Goal: Transaction & Acquisition: Obtain resource

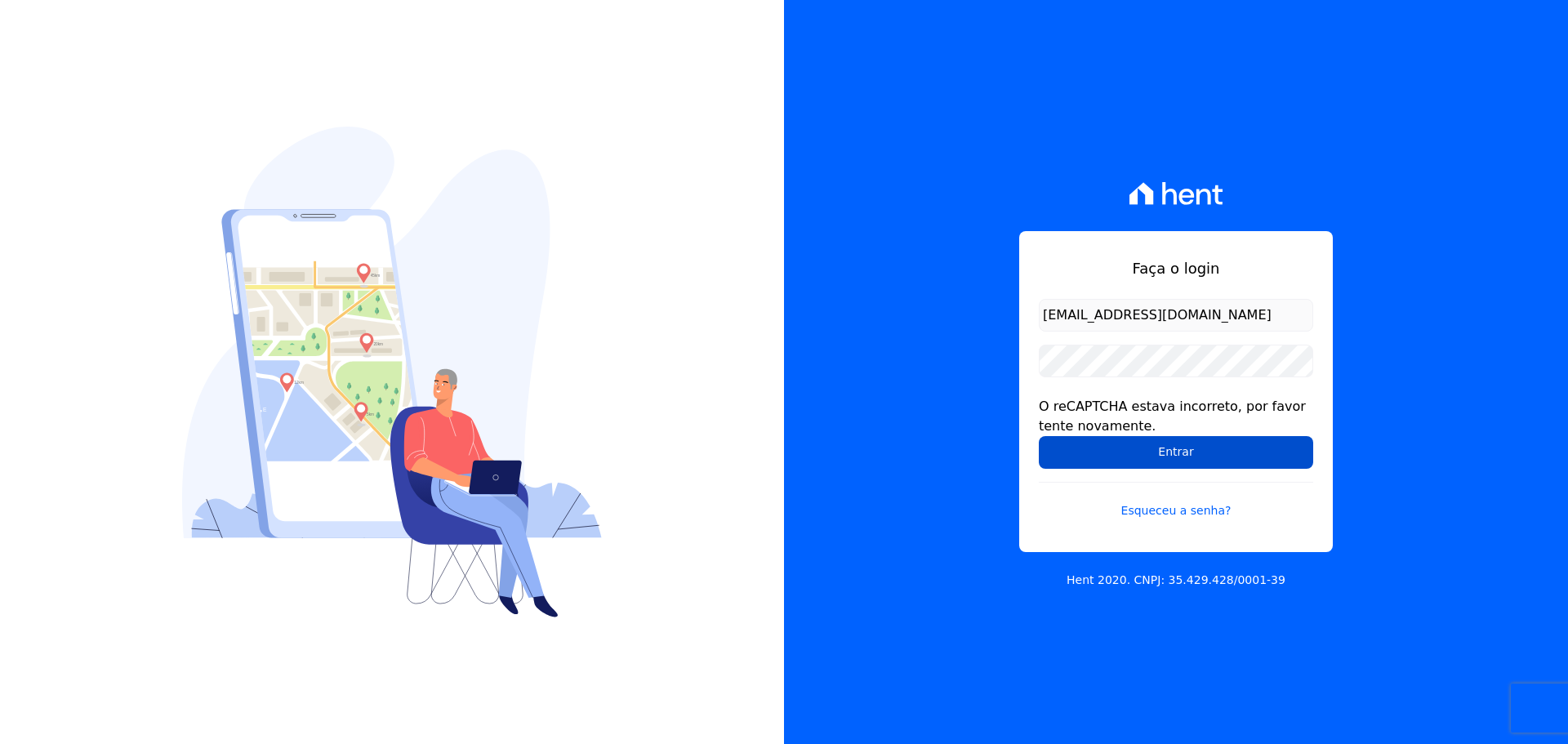
click at [1180, 463] on input "Entrar" at bounding box center [1176, 452] width 275 height 33
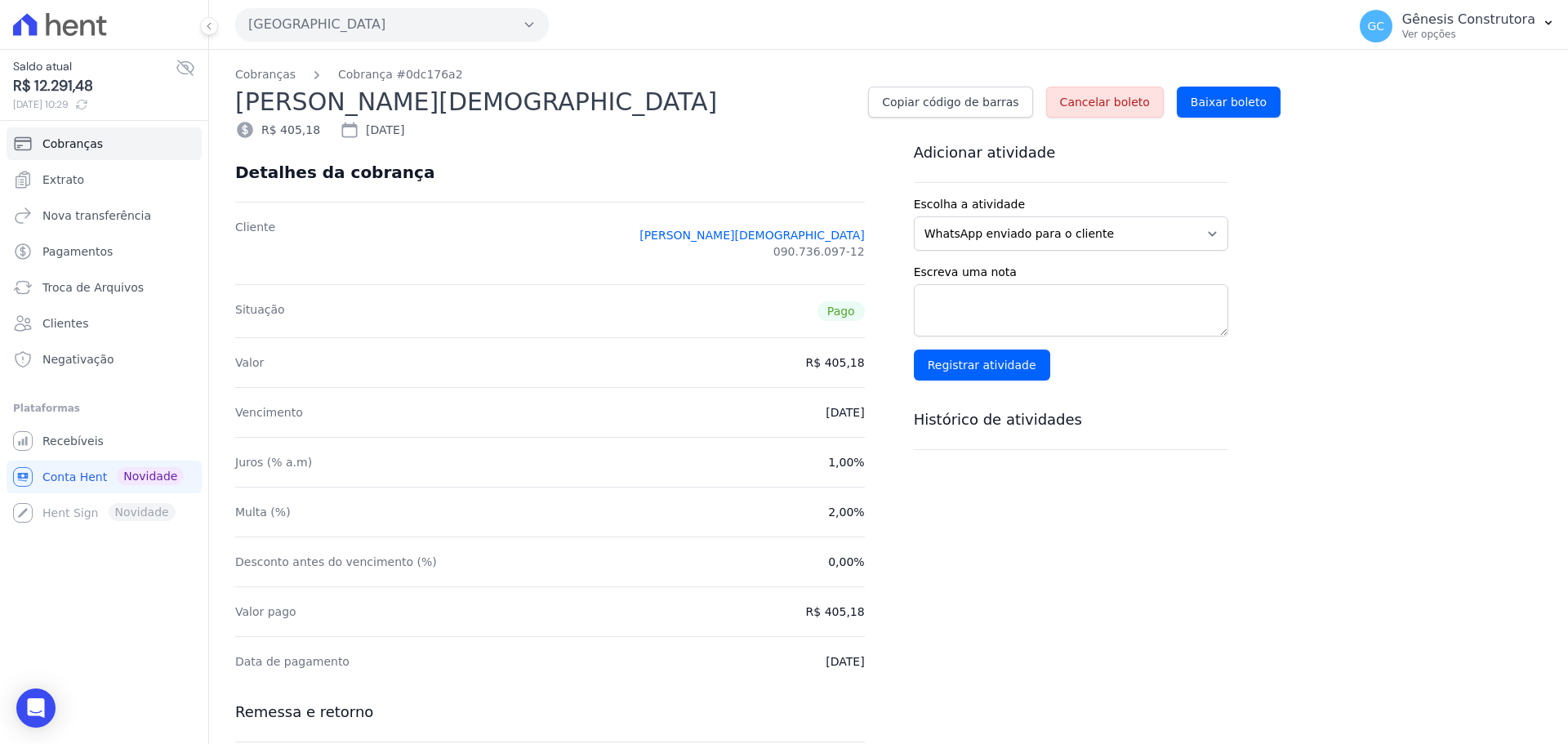
click at [314, 33] on button "[GEOGRAPHIC_DATA]" at bounding box center [392, 24] width 314 height 33
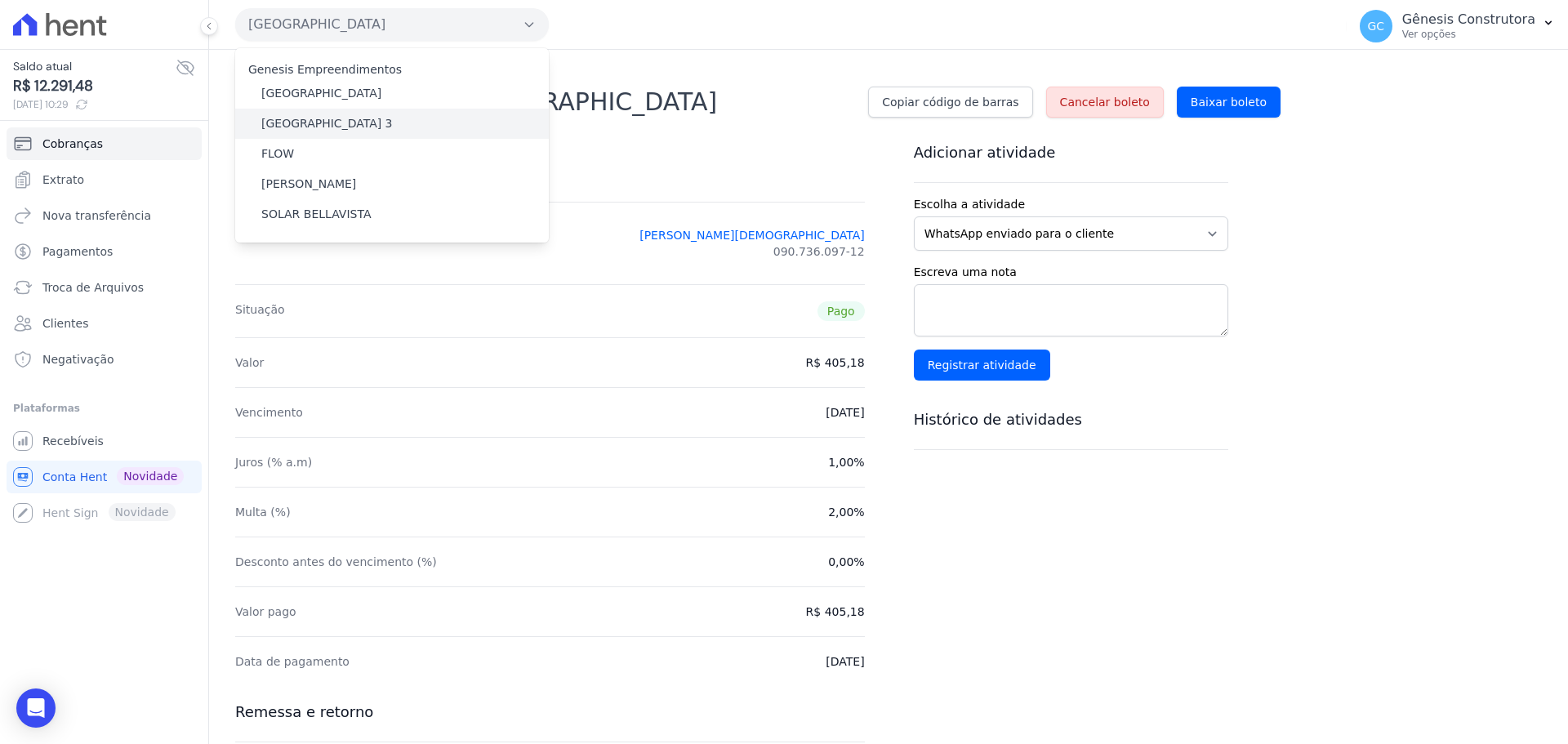
click at [312, 127] on label "Estação Nogueira 3" at bounding box center [328, 123] width 132 height 17
click at [0, 0] on input "Estação Nogueira 3" at bounding box center [0, 0] width 0 height 0
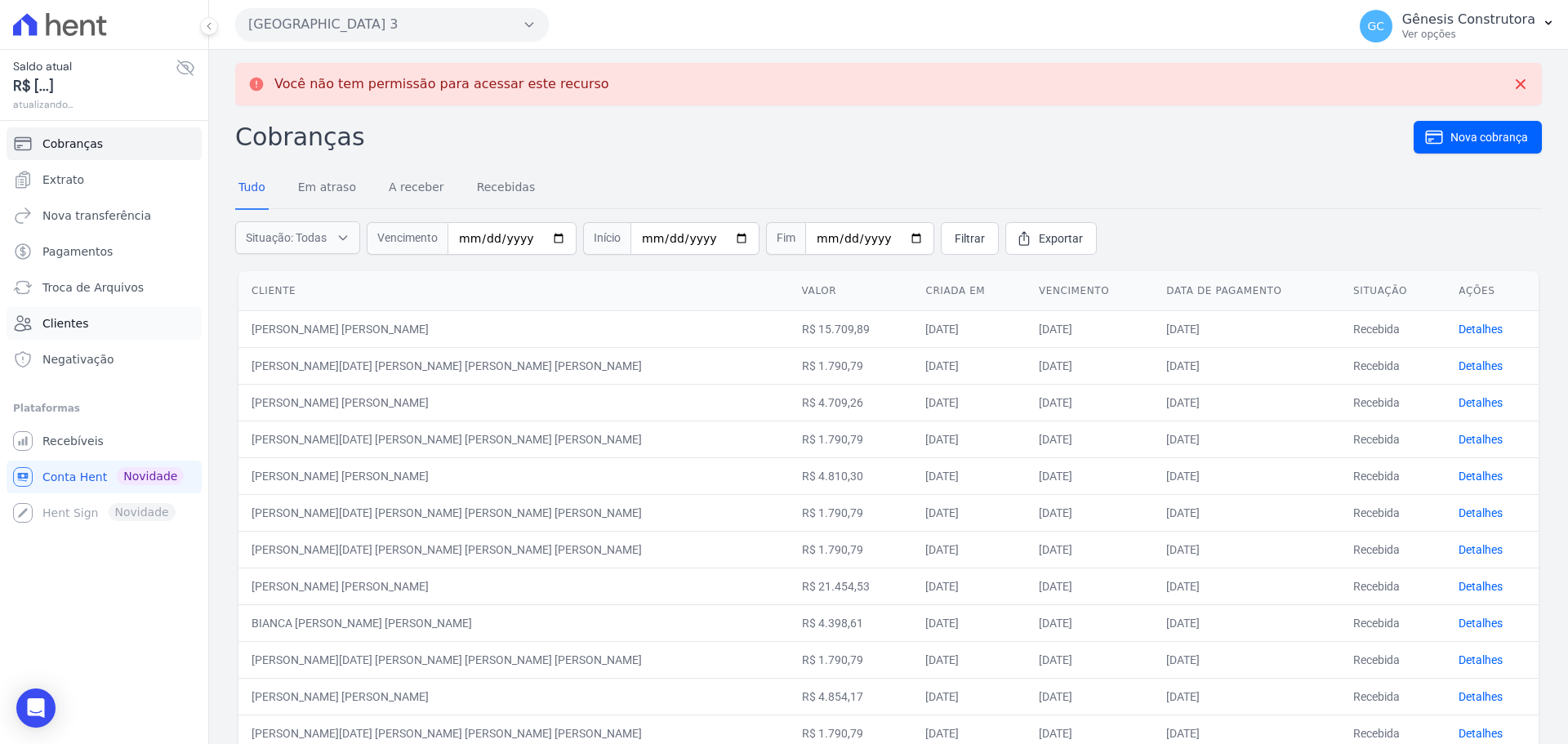
click at [71, 319] on span "Clientes" at bounding box center [66, 324] width 46 height 16
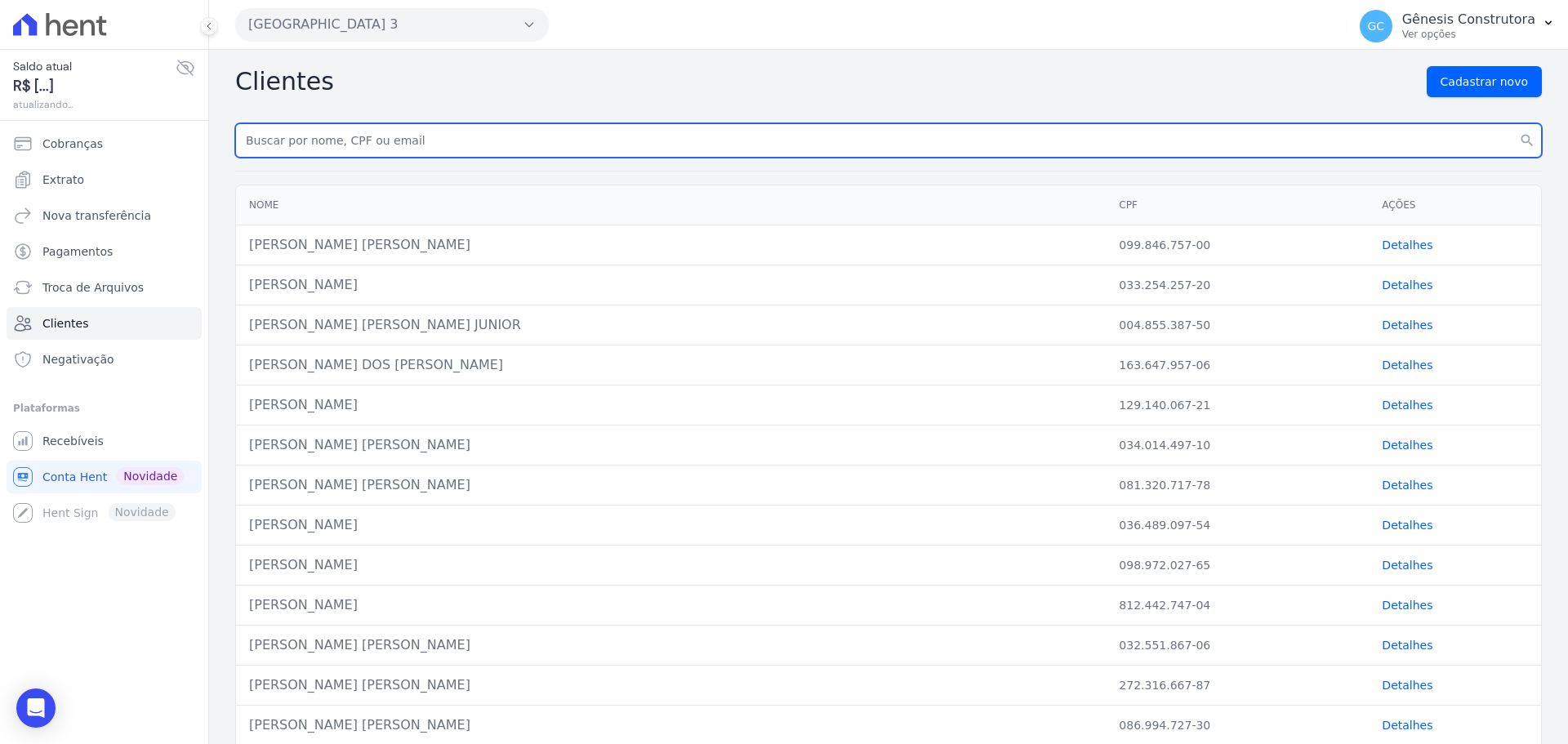
click at [304, 146] on input "text" at bounding box center [888, 140] width 1306 height 34
paste input "LUIZ GUSTAVO SILVA HENRICH"
type input "LUIZ GUSTAVO SILVA HENRICH"
click at [1512, 123] on button "search" at bounding box center [1526, 140] width 29 height 34
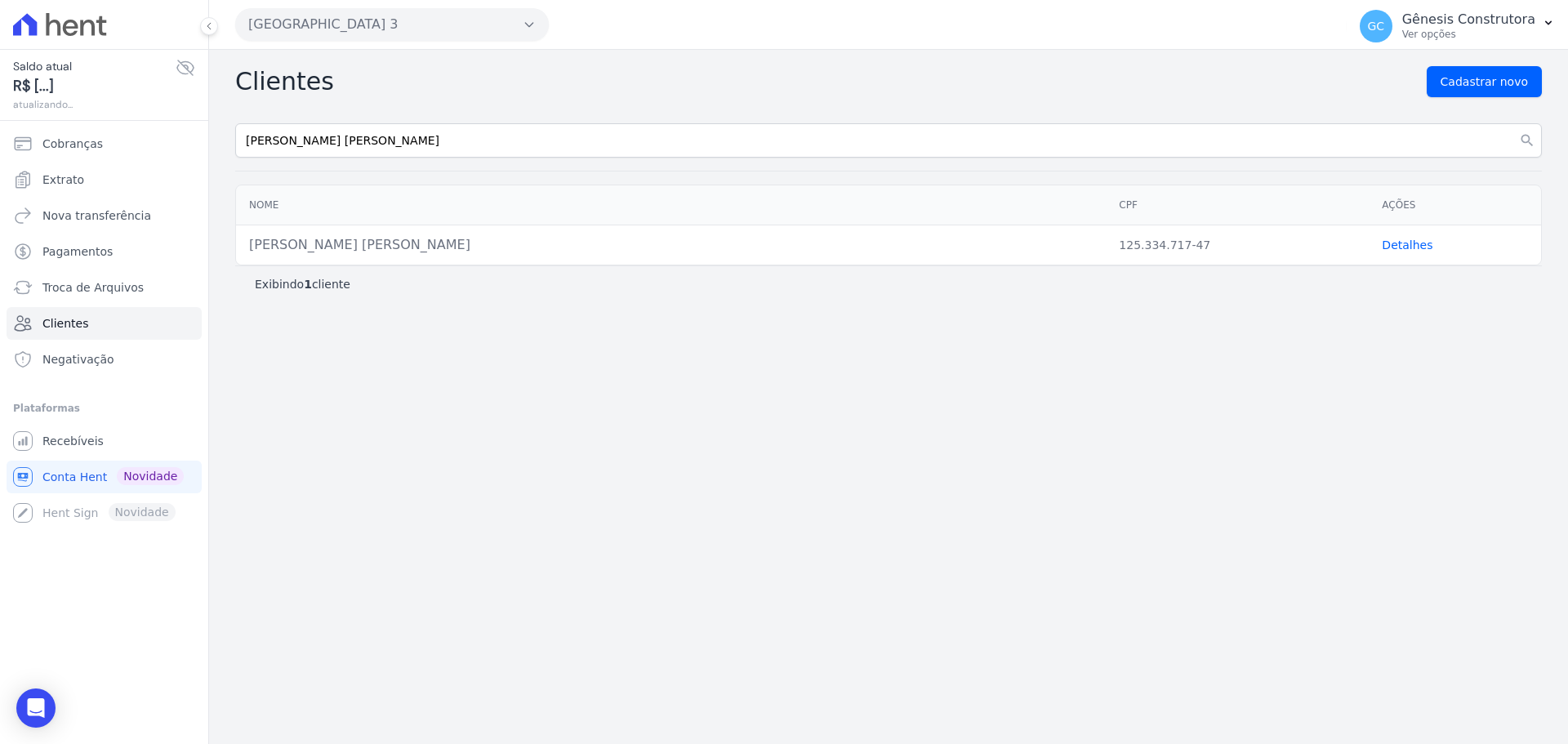
click at [1404, 239] on link "Detalhes" at bounding box center [1406, 245] width 51 height 13
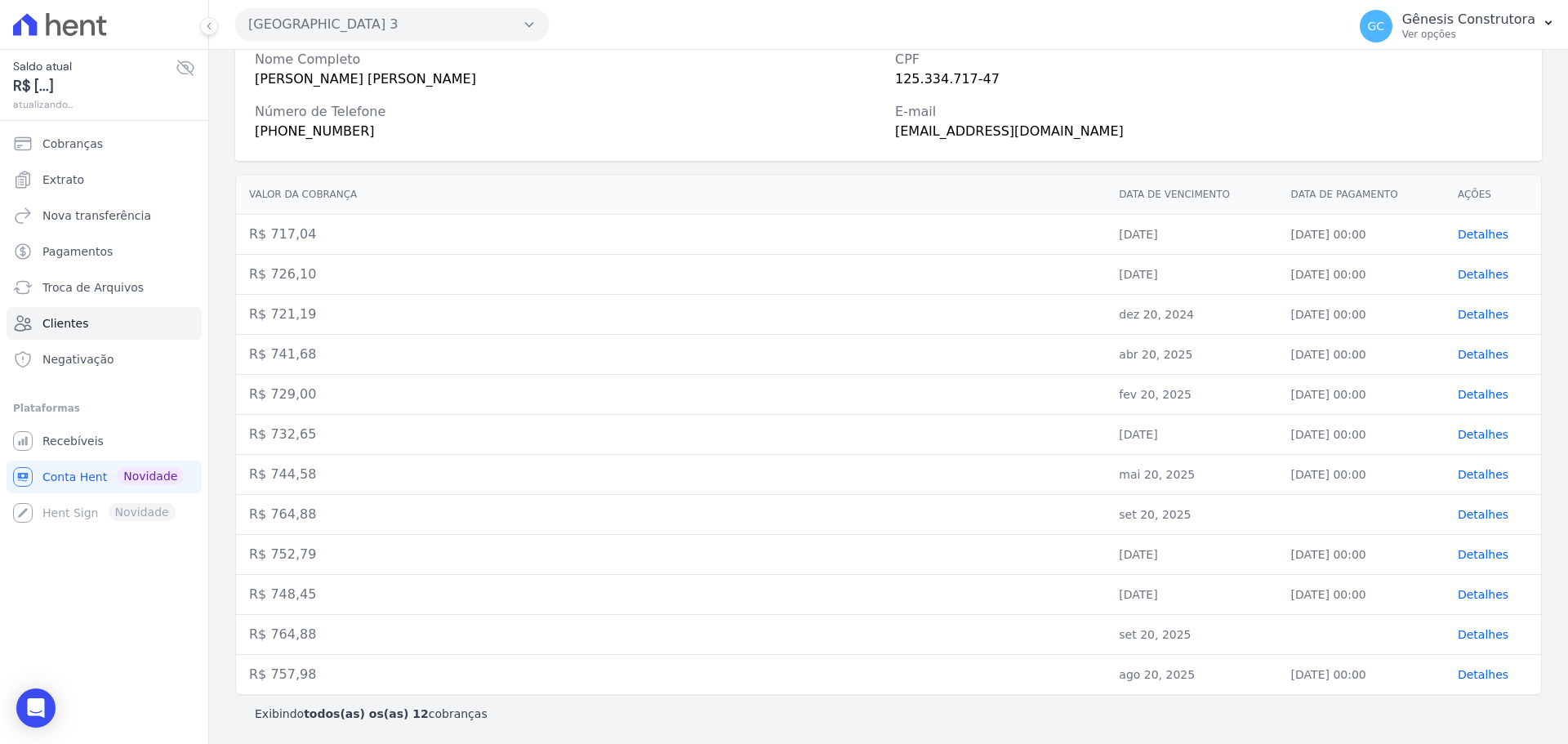
scroll to position [108, 0]
click at [1470, 512] on span "Detalhes" at bounding box center [1483, 513] width 51 height 13
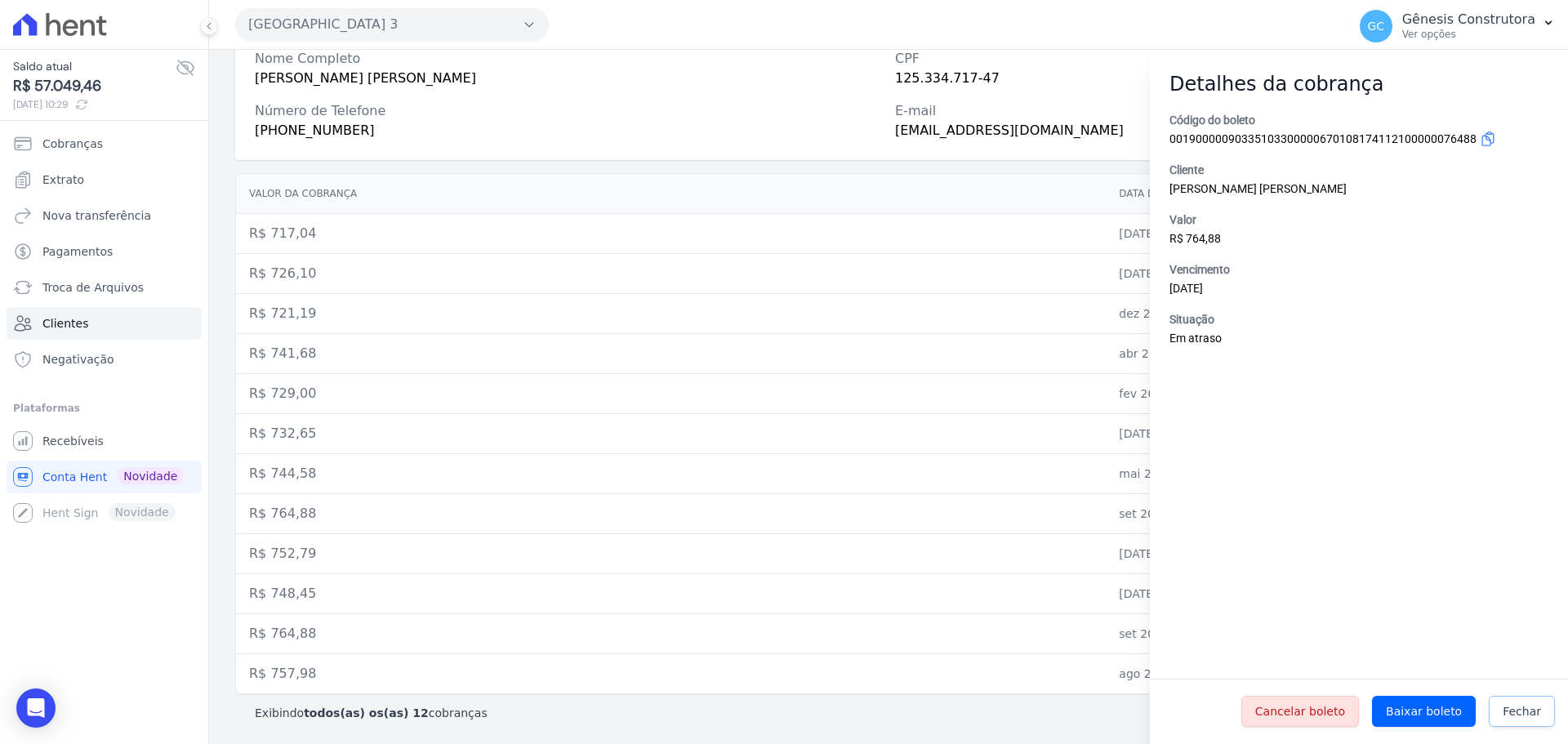
click at [1527, 714] on span "Fechar" at bounding box center [1522, 711] width 38 height 16
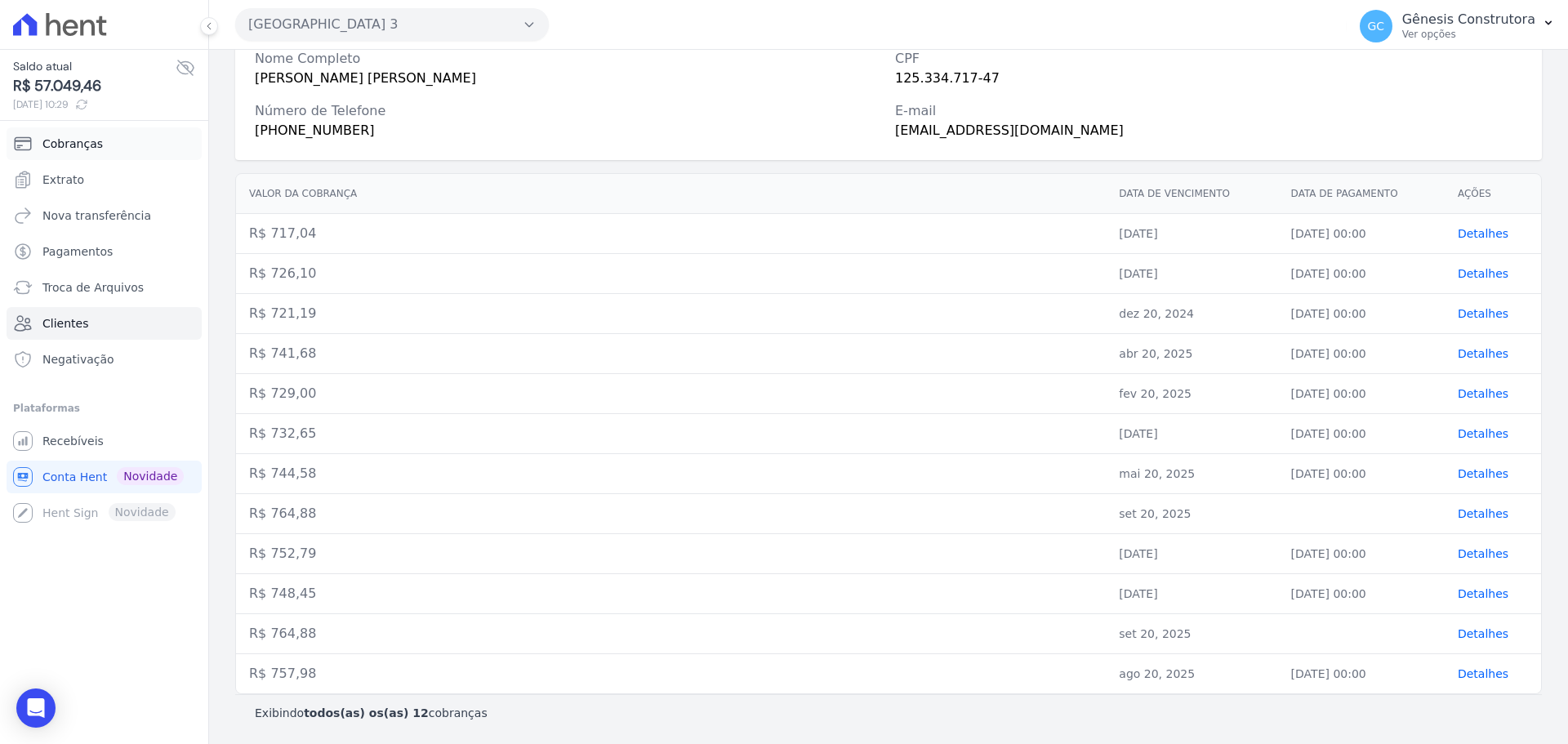
click at [102, 145] on link "Cobranças" at bounding box center [104, 144] width 195 height 33
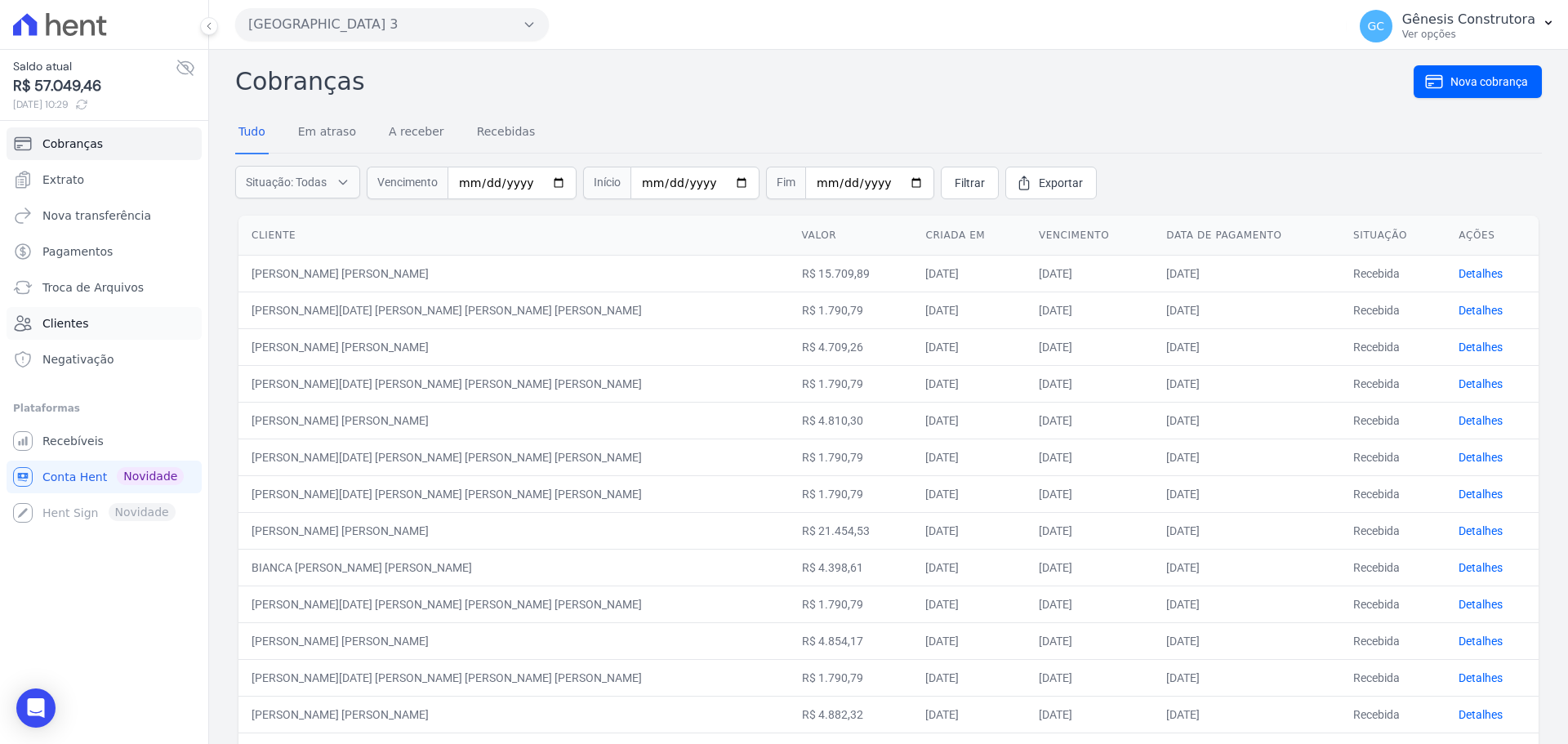
click at [107, 333] on link "Clientes" at bounding box center [104, 323] width 195 height 33
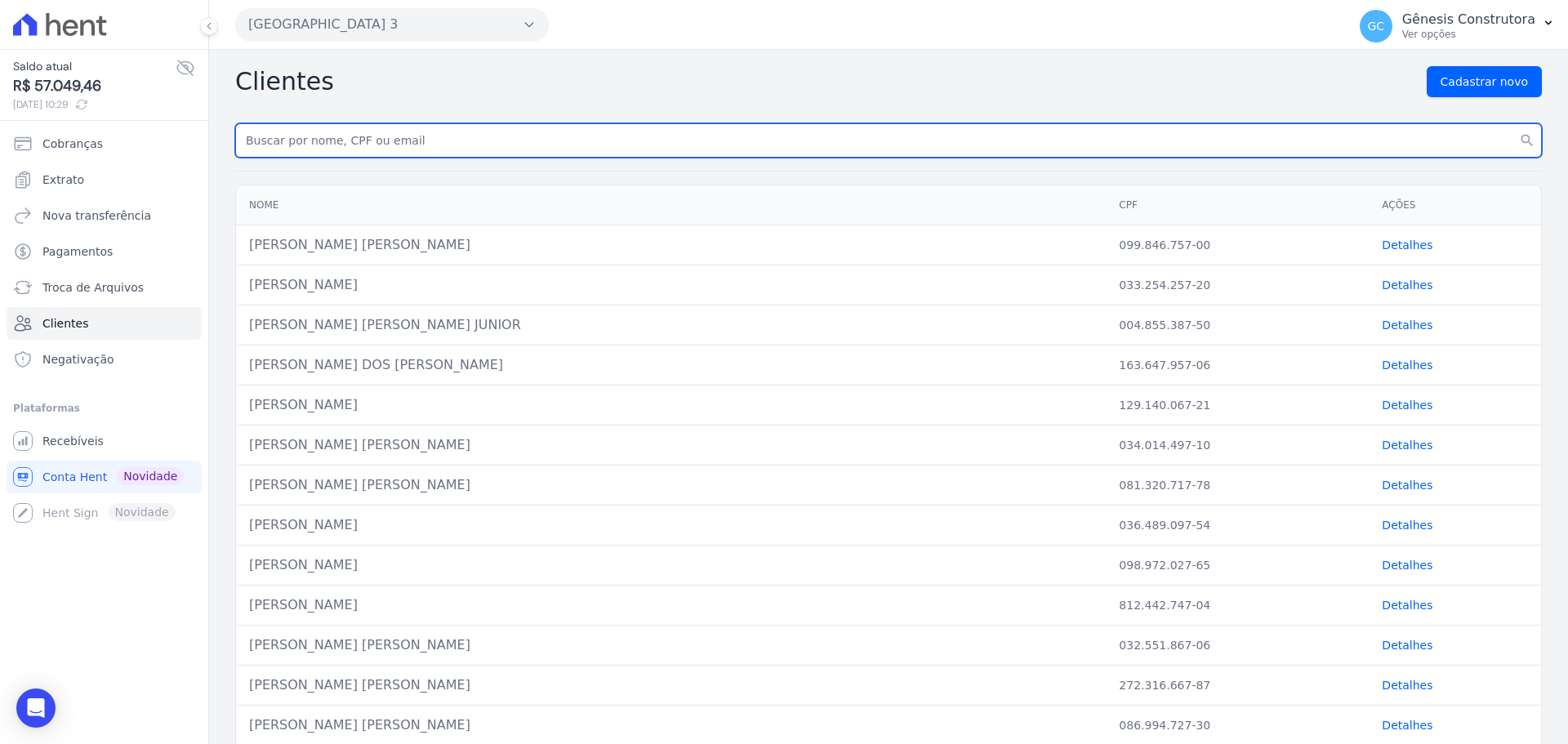
click at [674, 144] on input "text" at bounding box center [888, 140] width 1306 height 34
paste input "LUIZ GUSTAVO SILVA HENRICH"
type input "LUIZ GUSTAVO SILVA HENRICH"
click at [1512, 123] on button "search" at bounding box center [1526, 140] width 29 height 34
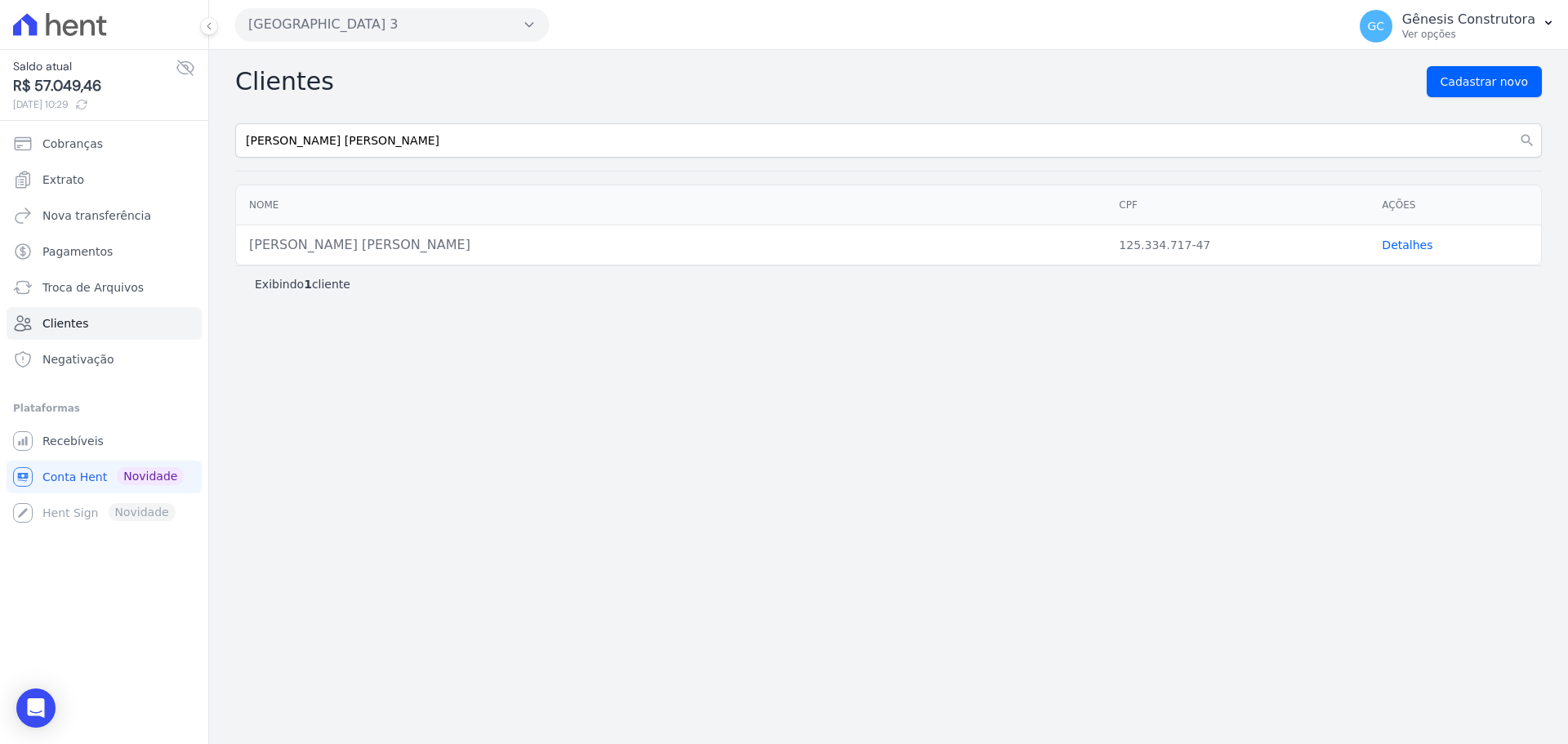
click at [1405, 243] on link "Detalhes" at bounding box center [1406, 245] width 51 height 13
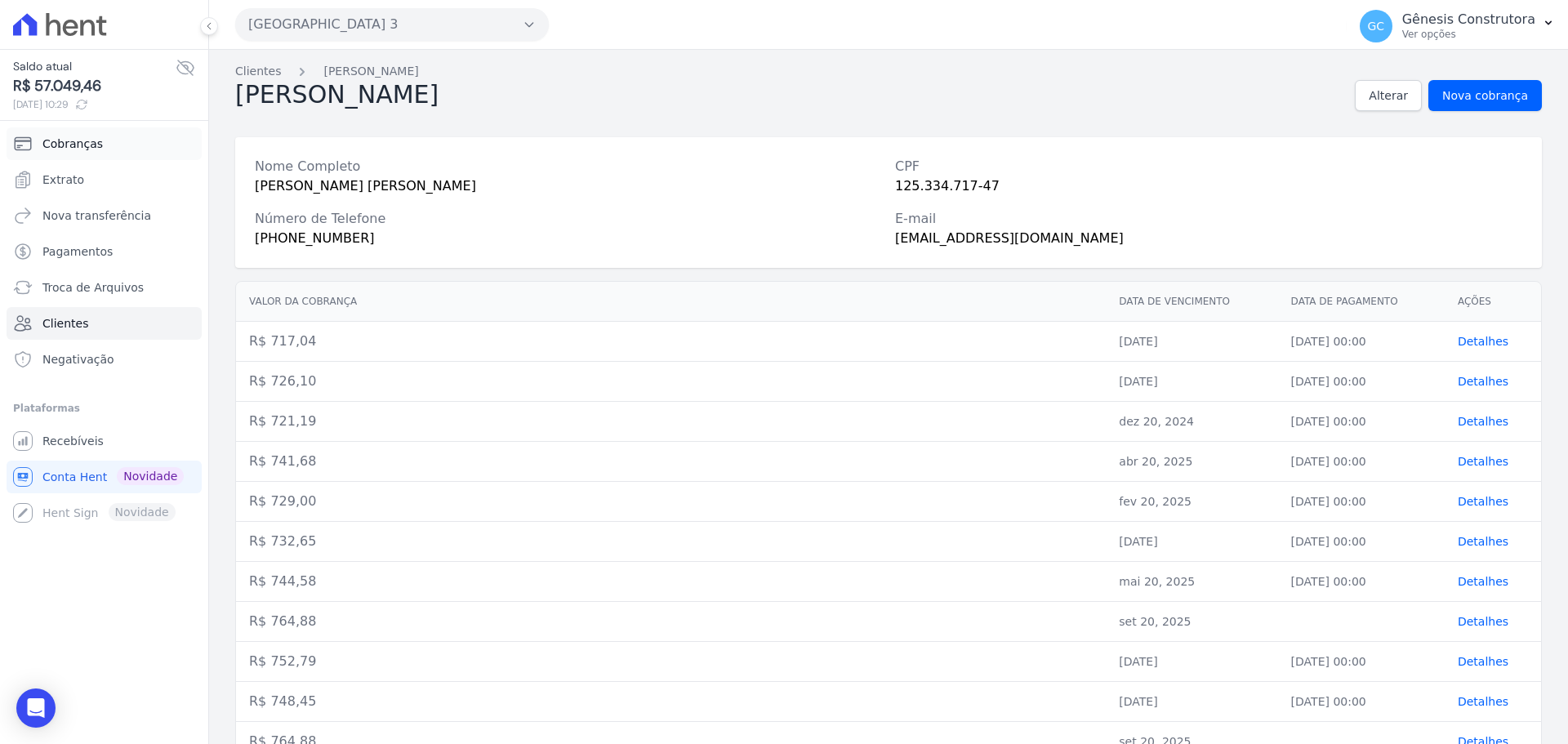
click at [90, 144] on span "Cobranças" at bounding box center [73, 144] width 61 height 16
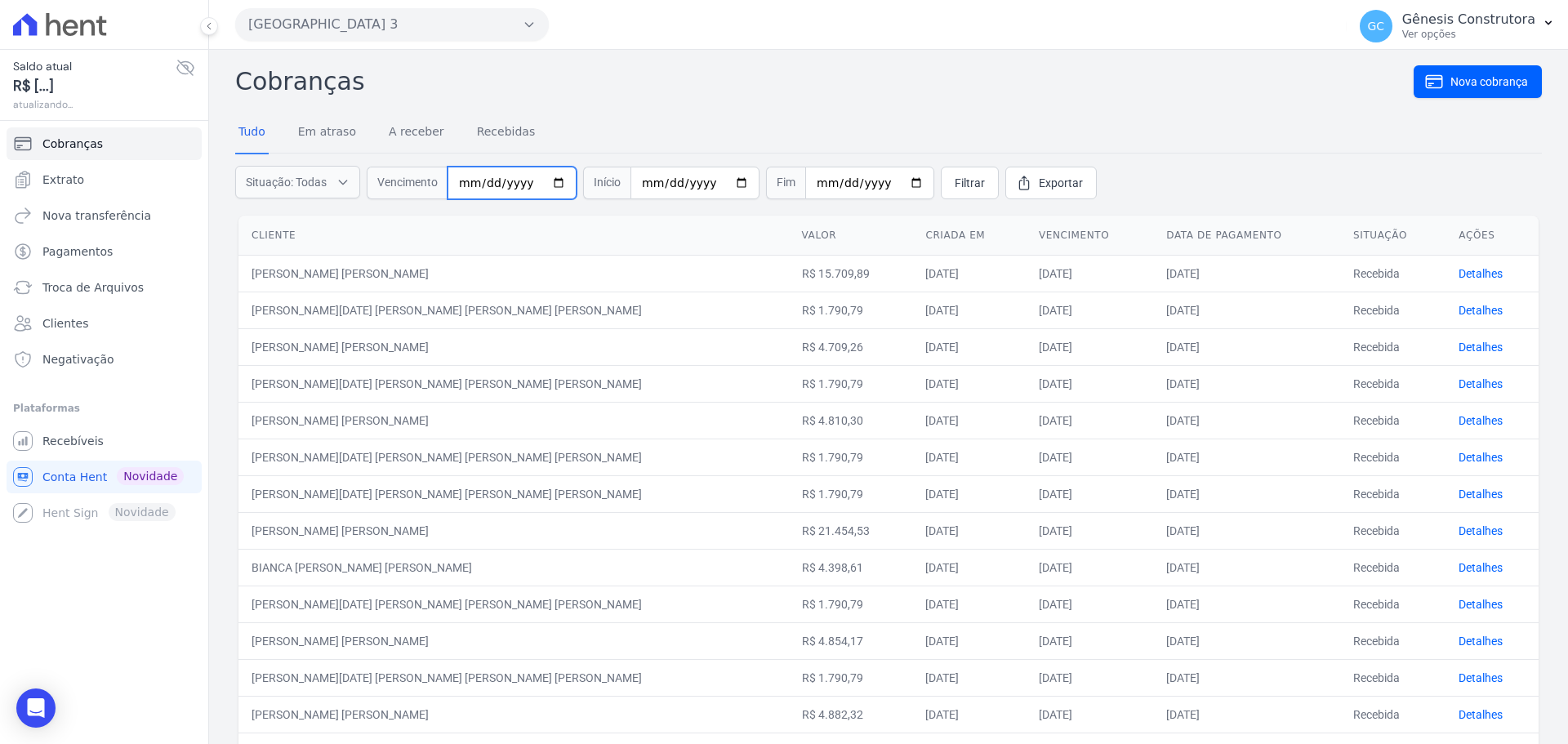
click at [467, 183] on input "date" at bounding box center [511, 183] width 129 height 33
type input "2025-09-20"
click at [955, 190] on span "Filtrar" at bounding box center [970, 183] width 30 height 16
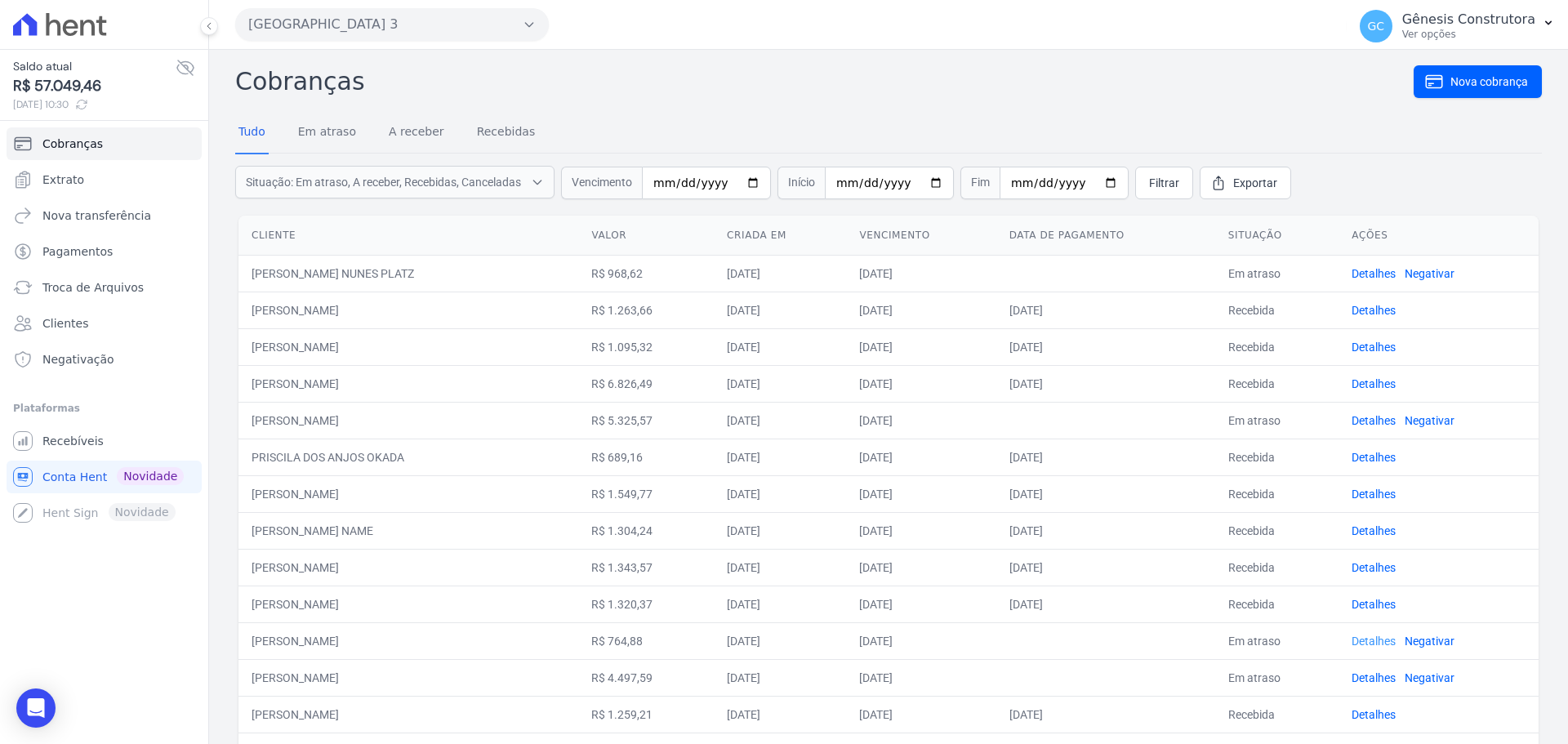
click at [1384, 640] on link "Detalhes" at bounding box center [1373, 640] width 44 height 13
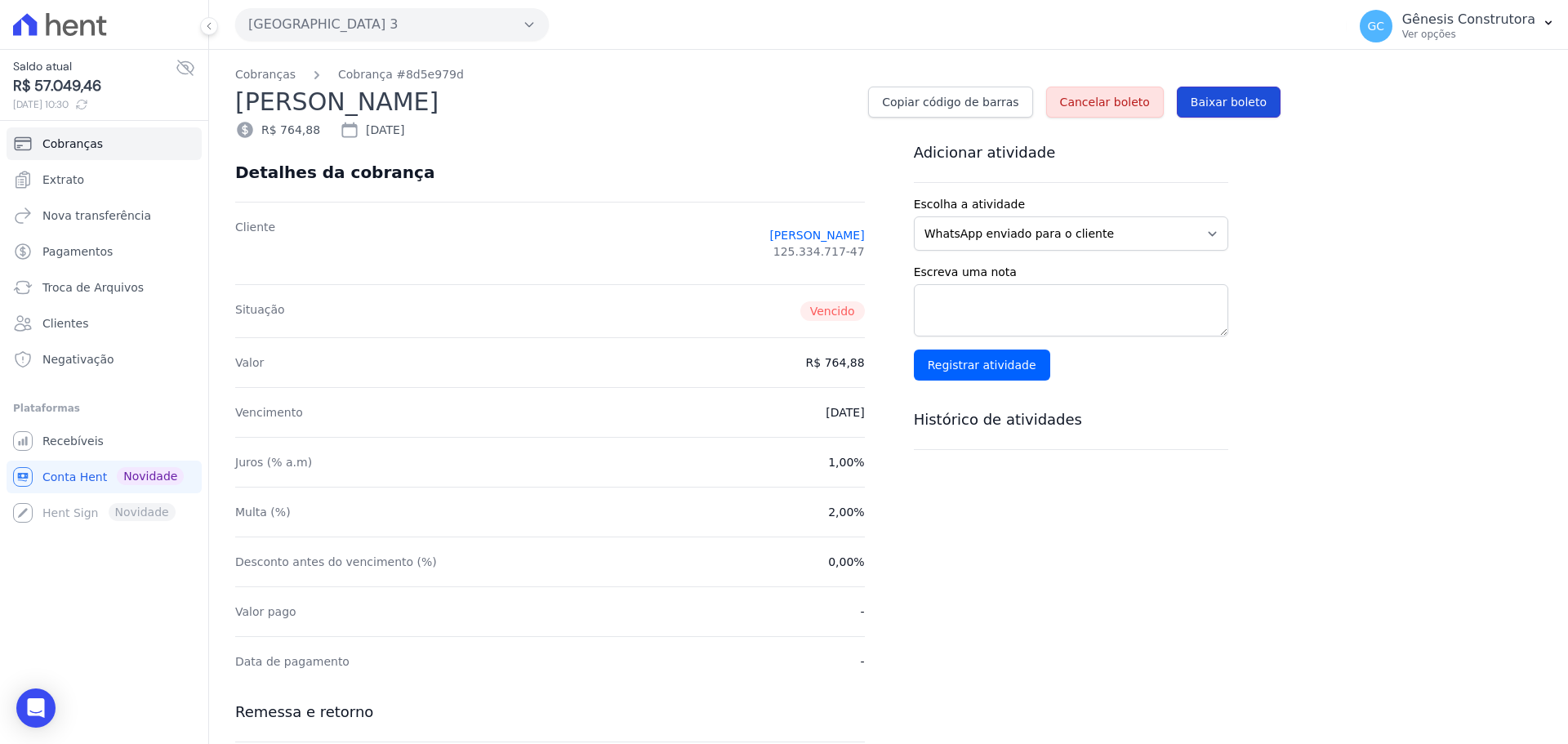
click at [1224, 95] on span "Baixar boleto" at bounding box center [1228, 102] width 76 height 16
